Goal: Find specific page/section

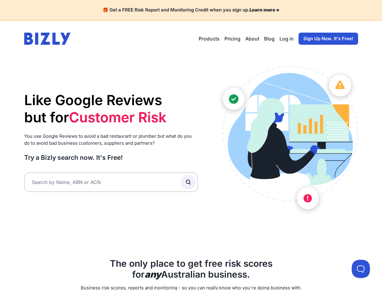
click at [111, 182] on input "text" at bounding box center [111, 182] width 174 height 19
click at [361, 269] on button at bounding box center [361, 269] width 18 height 18
